Goal: Entertainment & Leisure: Consume media (video, audio)

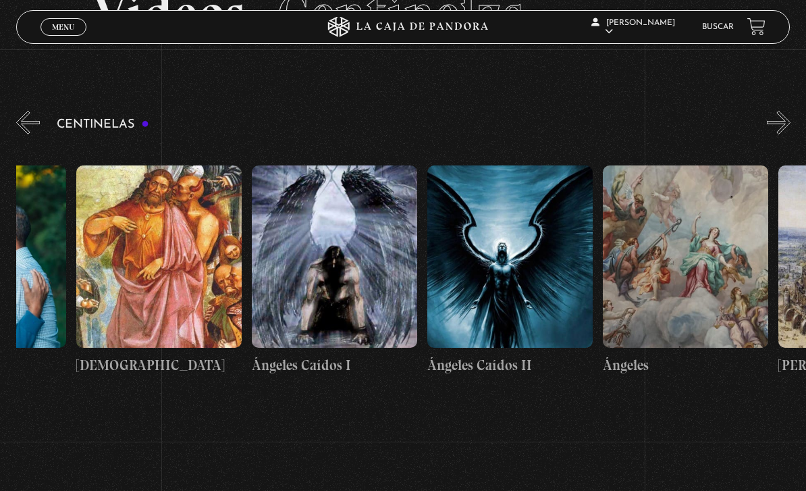
scroll to position [0, 17658]
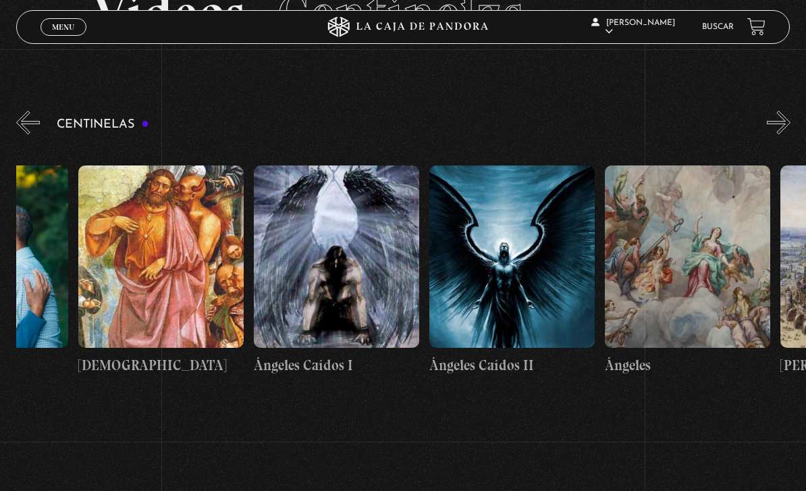
click at [361, 248] on figure at bounding box center [336, 256] width 165 height 182
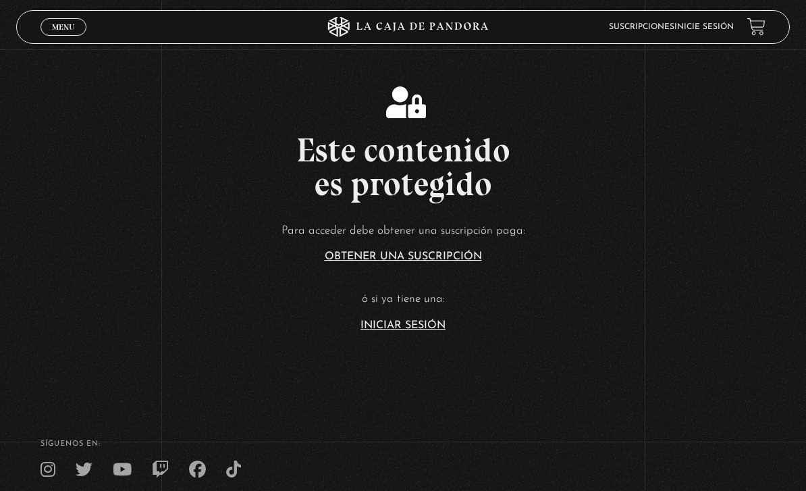
click at [412, 331] on link "Iniciar Sesión" at bounding box center [402, 325] width 85 height 11
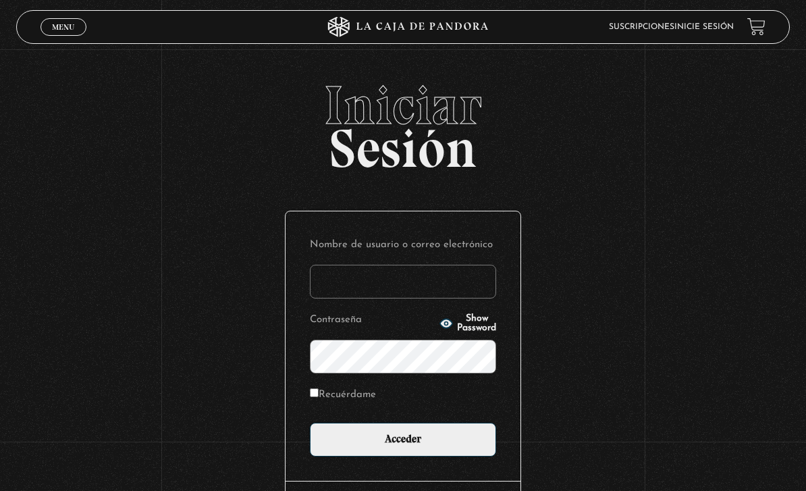
type input "Analiz22"
click at [403, 446] on input "Acceder" at bounding box center [403, 439] width 186 height 34
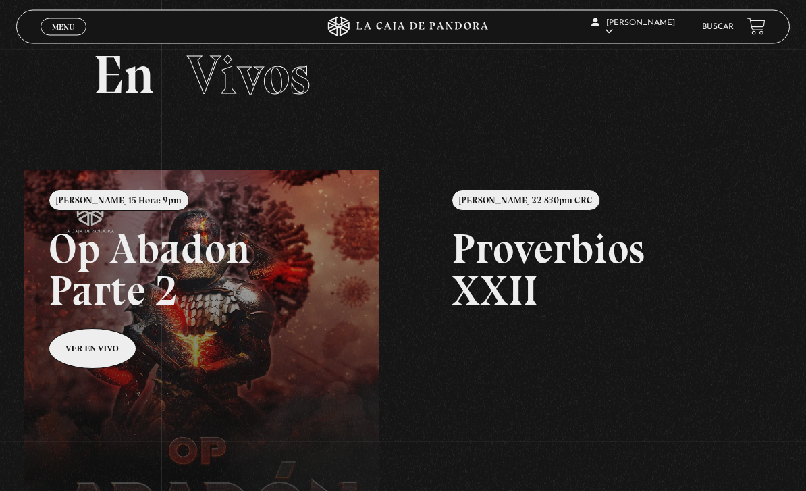
scroll to position [43, 0]
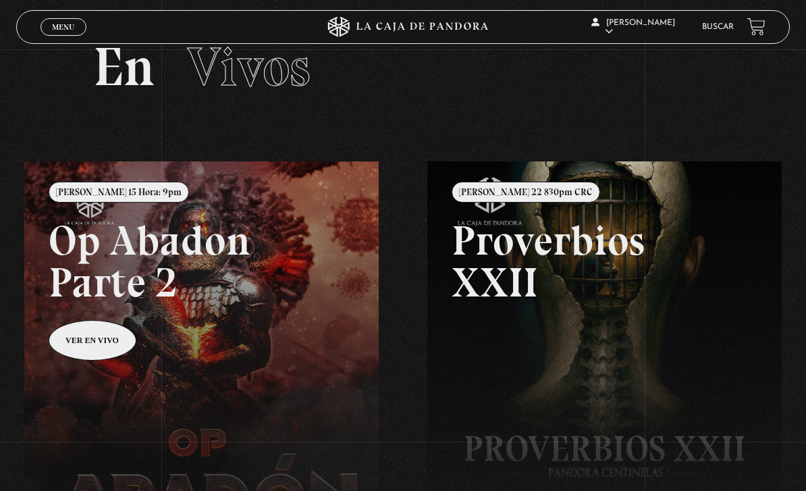
click at [61, 28] on span "Menu" at bounding box center [63, 27] width 22 height 8
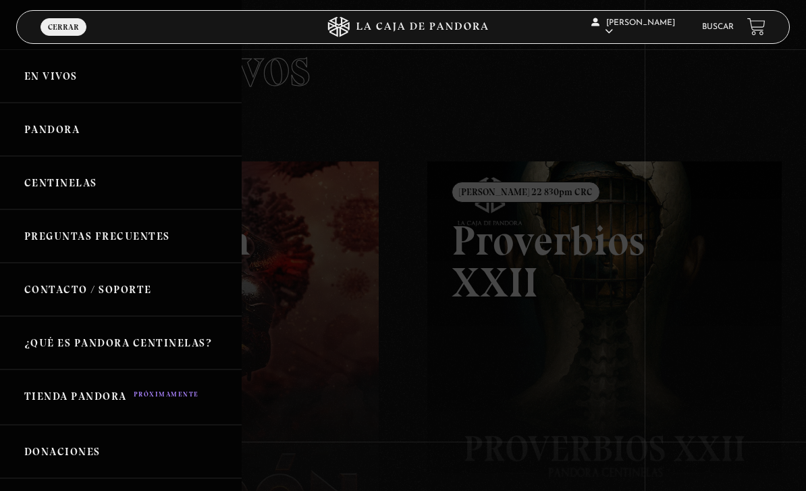
click at [102, 202] on link "Centinelas" at bounding box center [121, 182] width 242 height 53
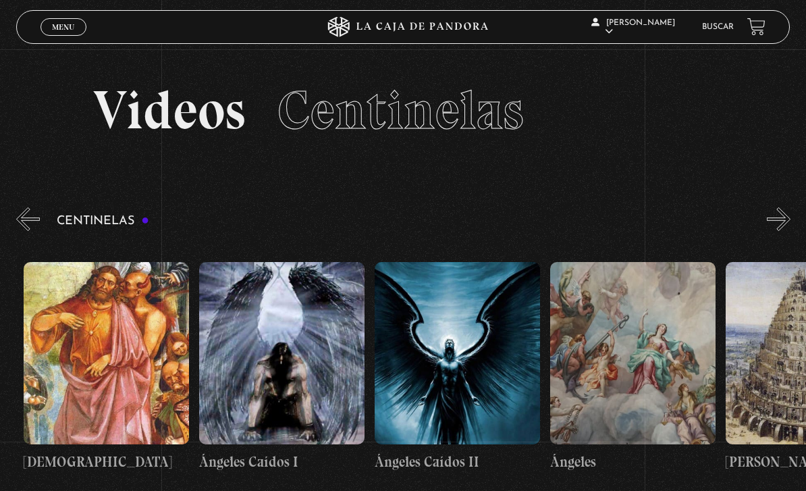
scroll to position [0, 17714]
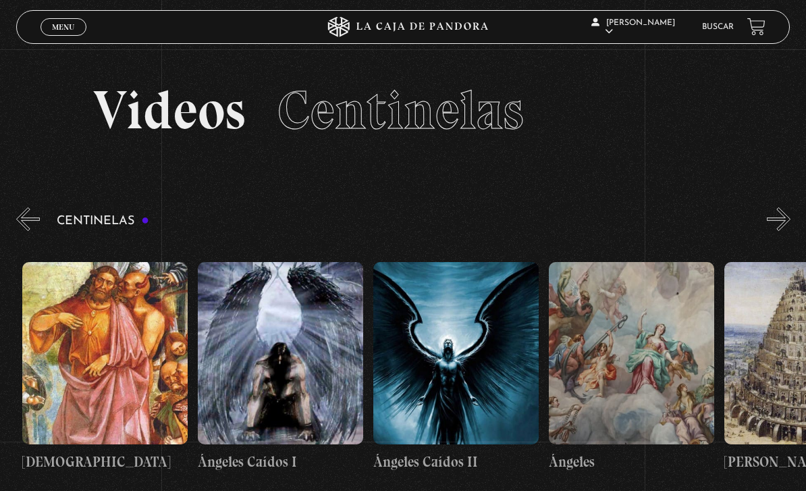
click at [300, 309] on figure at bounding box center [280, 353] width 165 height 182
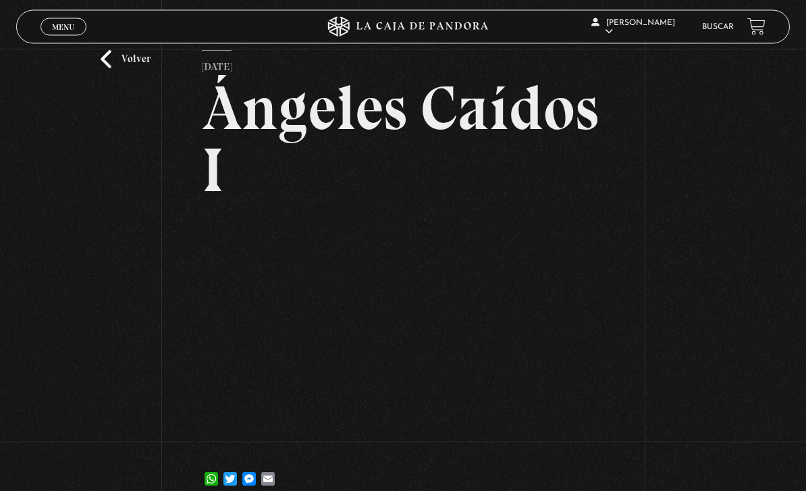
scroll to position [62, 0]
